Goal: Information Seeking & Learning: Learn about a topic

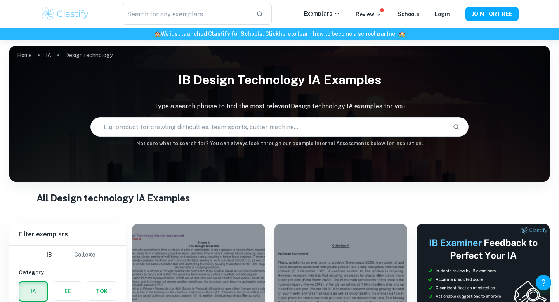
scroll to position [259, 0]
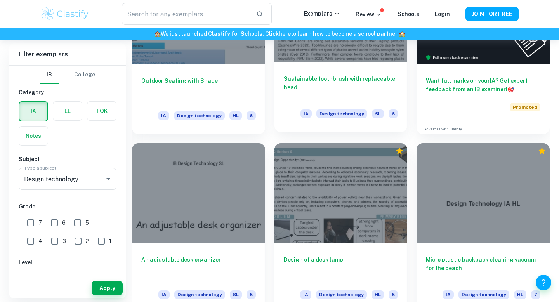
click at [379, 74] on h6 "Sustainable toothbrush with replaceable head" at bounding box center [341, 87] width 114 height 26
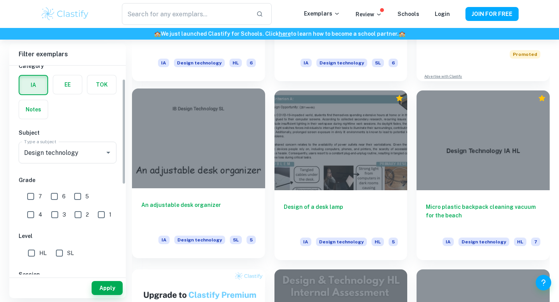
scroll to position [315, 0]
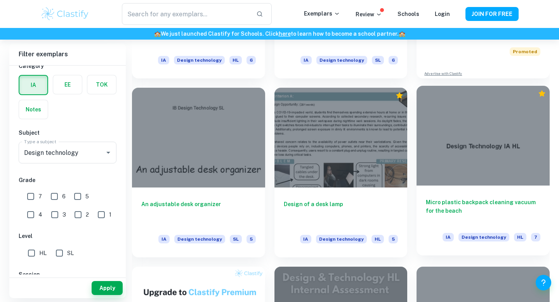
click at [507, 206] on h6 "Micro plastic backpack cleaning vacuum for the beach" at bounding box center [483, 211] width 114 height 26
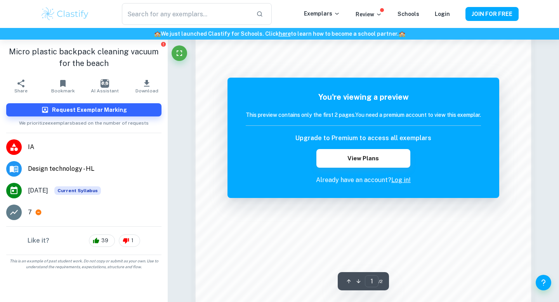
scroll to position [749, 0]
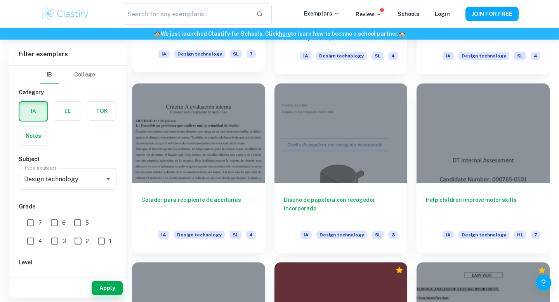
scroll to position [857, 0]
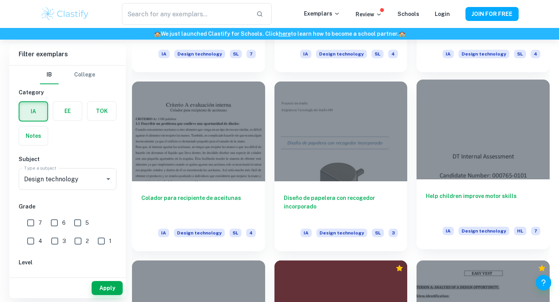
click at [498, 125] on div at bounding box center [482, 130] width 133 height 100
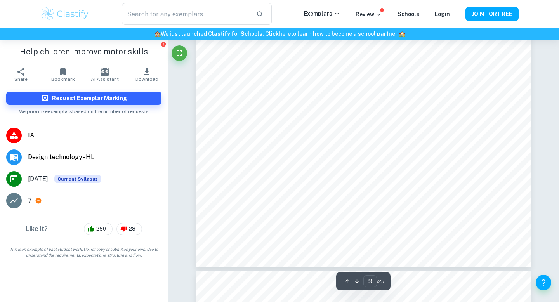
scroll to position [4473, 0]
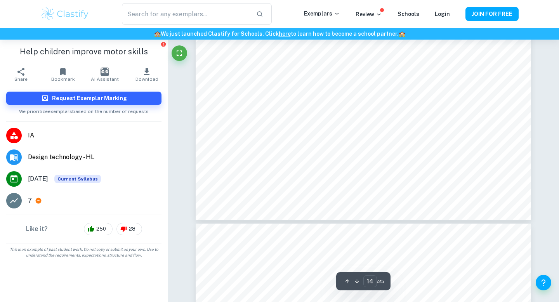
type input "13"
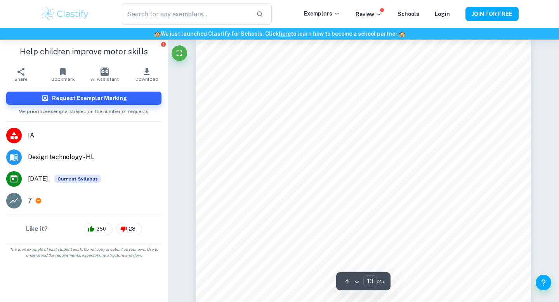
scroll to position [6071, 0]
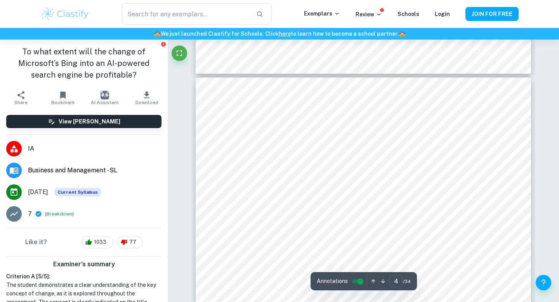
scroll to position [1513, 0]
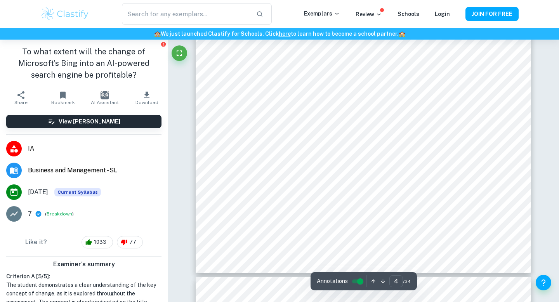
type input "5"
